Goal: Task Accomplishment & Management: Use online tool/utility

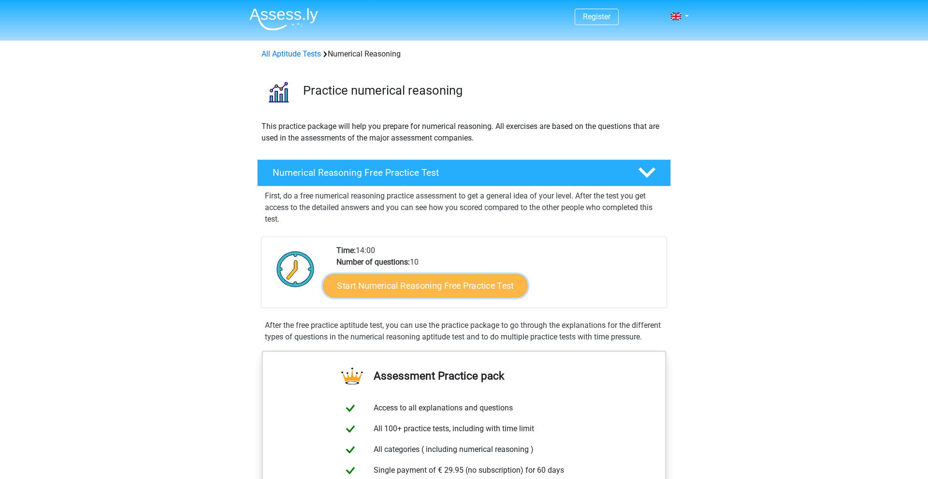
click at [420, 297] on link "Start Numerical Reasoning Free Practice Test" at bounding box center [425, 285] width 204 height 23
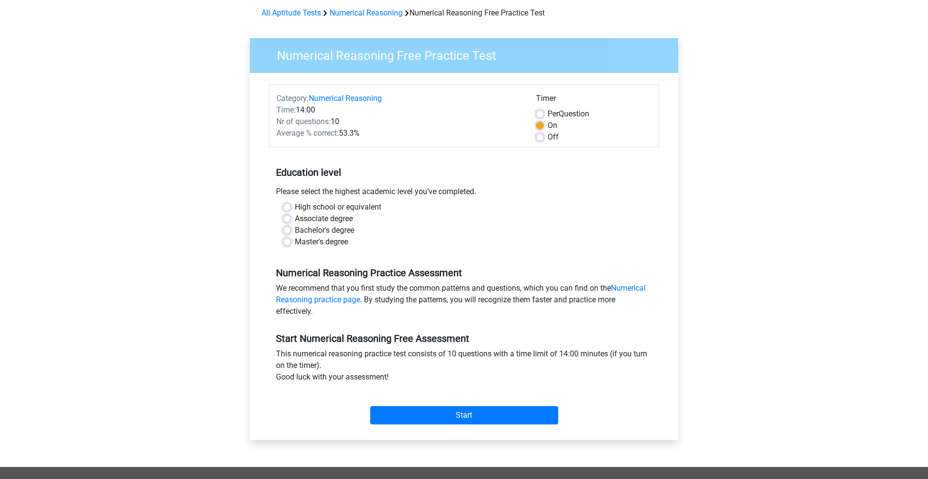
scroll to position [39, 0]
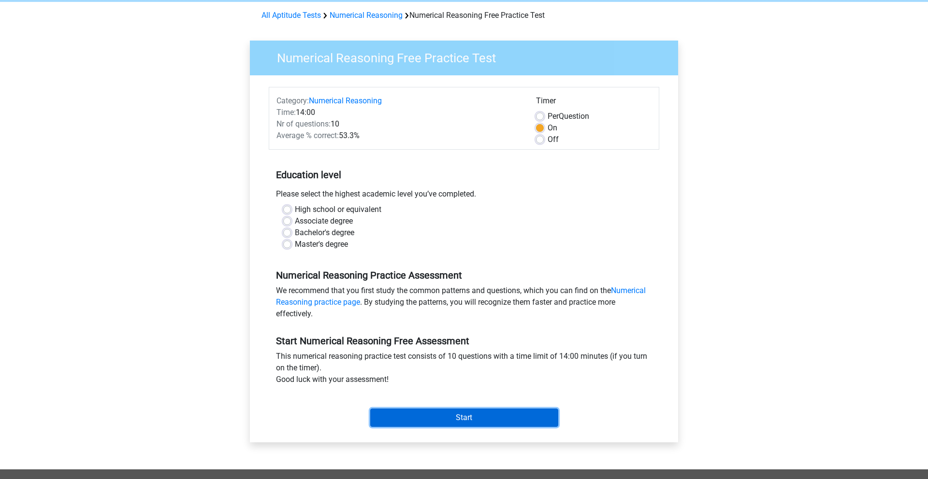
click at [412, 421] on input "Start" at bounding box center [464, 418] width 188 height 18
click at [231, 261] on div "Register Nederlands English" at bounding box center [464, 343] width 928 height 764
click at [295, 209] on label "High school or equivalent" at bounding box center [338, 210] width 87 height 12
click at [286, 209] on input "High school or equivalent" at bounding box center [287, 209] width 8 height 10
radio input "true"
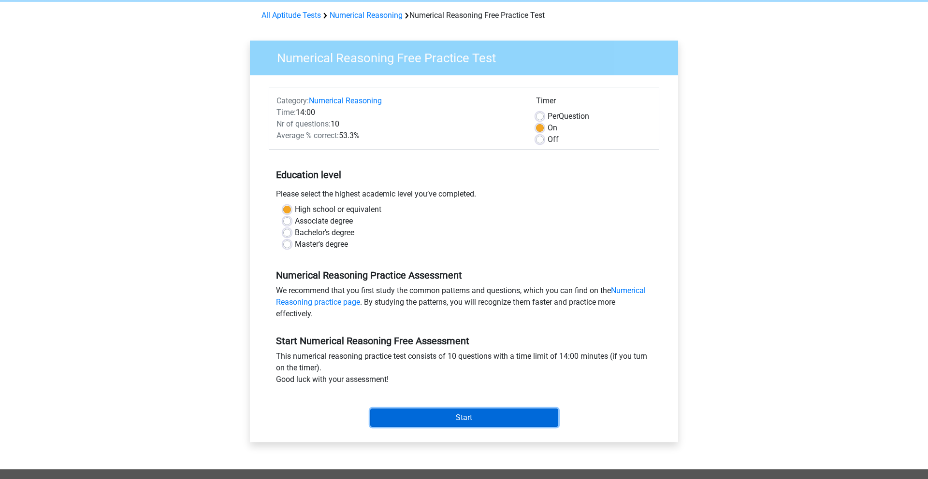
click at [413, 413] on input "Start" at bounding box center [464, 418] width 188 height 18
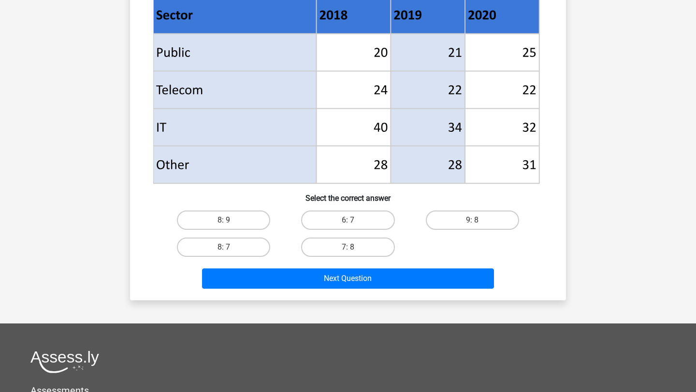
scroll to position [397, 0]
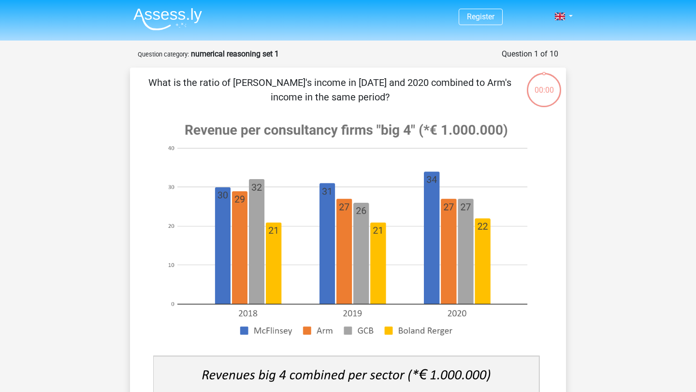
scroll to position [397, 0]
